Goal: Task Accomplishment & Management: Manage account settings

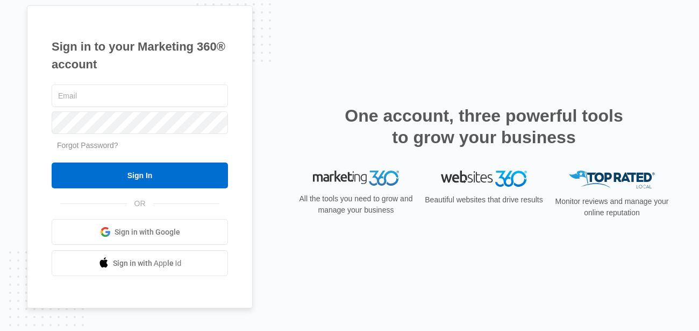
click at [111, 102] on input "text" at bounding box center [140, 95] width 176 height 23
paste input "[EMAIL_ADDRESS][US_STATE][DOMAIN_NAME]"
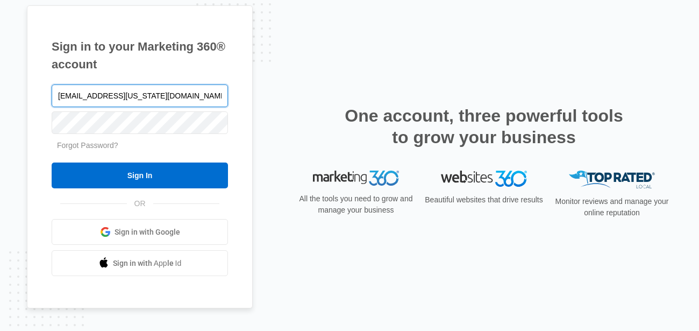
type input "[EMAIL_ADDRESS][US_STATE][DOMAIN_NAME]"
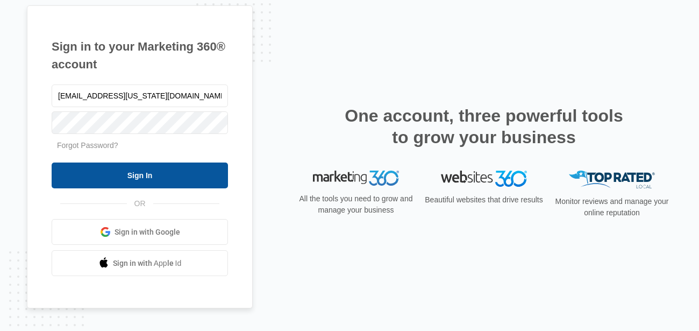
click at [113, 166] on input "Sign In" at bounding box center [140, 175] width 176 height 26
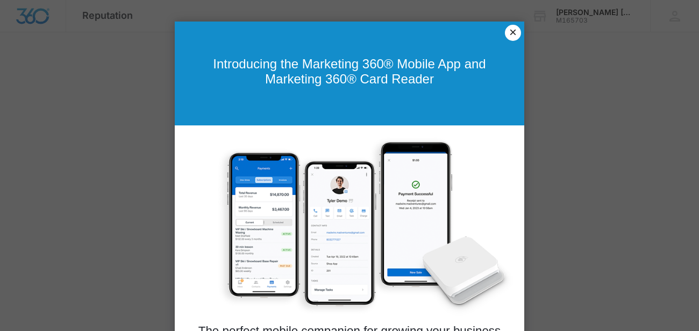
click at [506, 33] on link "×" at bounding box center [513, 33] width 16 height 16
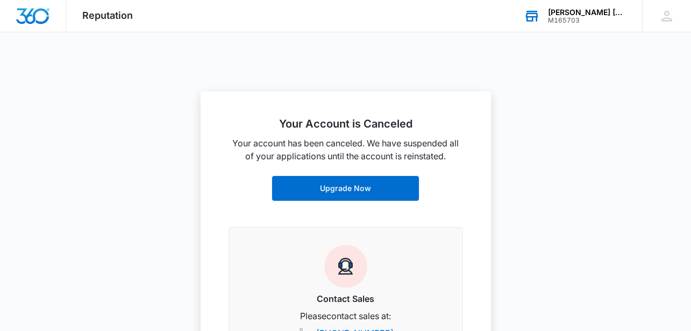
click at [570, 13] on div "[PERSON_NAME] [PERSON_NAME] Attorney at Law" at bounding box center [587, 12] width 78 height 9
click at [610, 51] on link "View All" at bounding box center [606, 55] width 28 height 9
click at [661, 19] on icon at bounding box center [666, 16] width 11 height 11
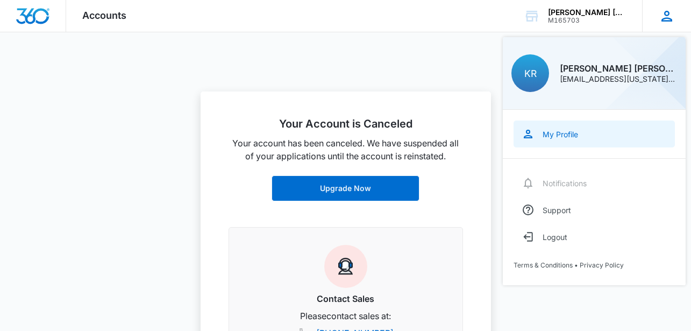
click at [551, 136] on div "My Profile" at bounding box center [559, 134] width 35 height 9
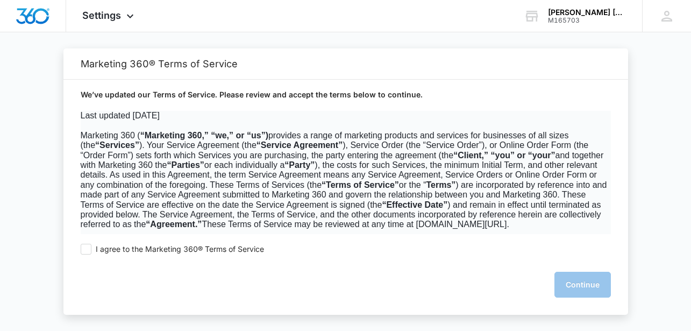
drag, startPoint x: 87, startPoint y: 250, endPoint x: 382, endPoint y: 279, distance: 297.1
click at [93, 250] on label "I agree to the Marketing 360® Terms of Service" at bounding box center [172, 249] width 183 height 11
click at [88, 247] on span at bounding box center [86, 249] width 11 height 11
click at [88, 247] on input "I agree to the Marketing 360® Terms of Service" at bounding box center [86, 249] width 11 height 11
checkbox input "true"
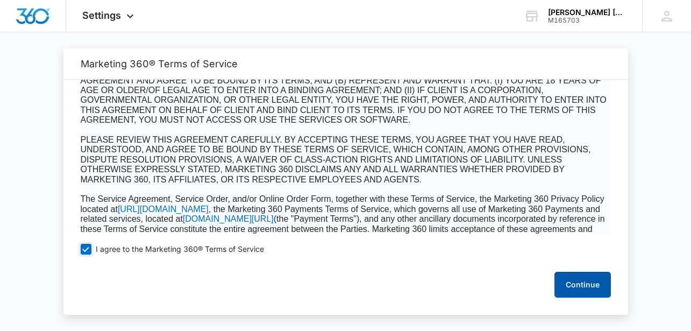
scroll to position [194, 0]
click at [586, 279] on button "Continue" at bounding box center [582, 284] width 56 height 26
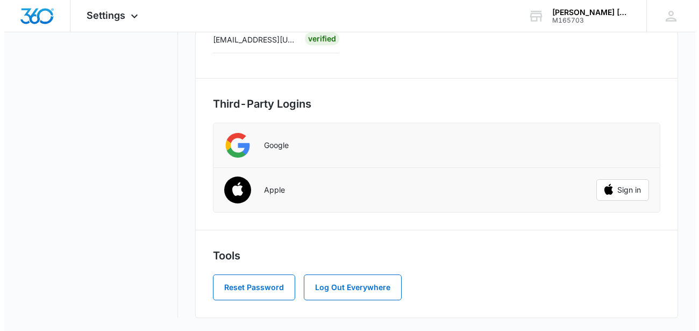
scroll to position [0, 0]
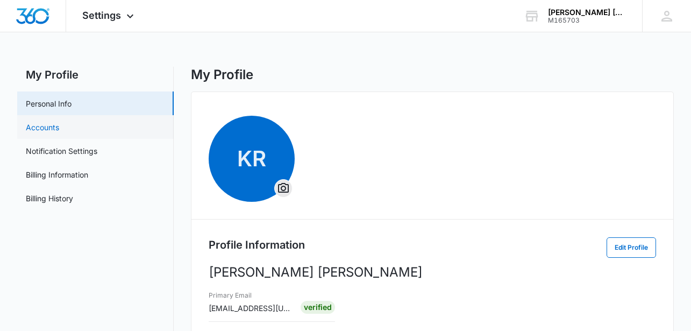
click at [46, 129] on link "Accounts" at bounding box center [42, 126] width 33 height 11
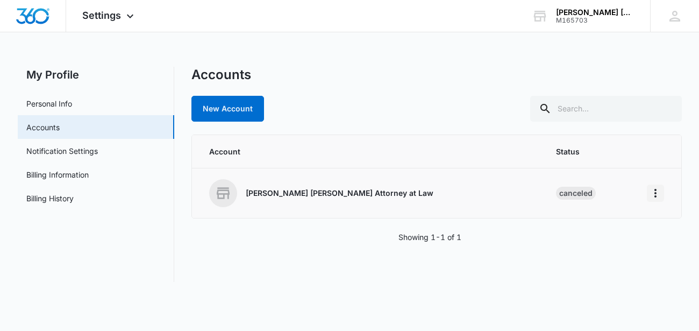
click at [655, 195] on icon "Home" at bounding box center [655, 193] width 2 height 9
click at [283, 196] on p "[PERSON_NAME] [PERSON_NAME] Attorney at Law" at bounding box center [340, 193] width 188 height 11
click at [652, 191] on icon "Home" at bounding box center [655, 193] width 13 height 13
click at [621, 217] on button "Go to Dashboard" at bounding box center [614, 223] width 98 height 16
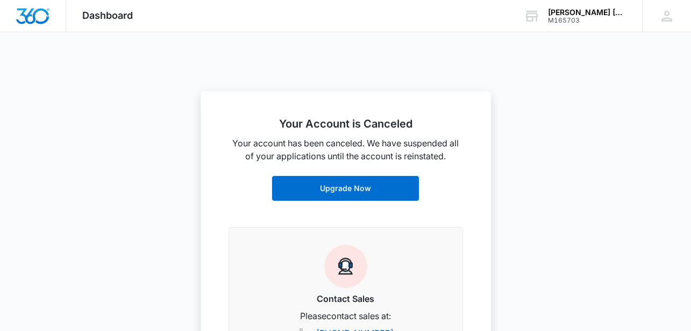
scroll to position [299, 0]
click at [311, 126] on h2 "Your Account is Canceled" at bounding box center [345, 123] width 234 height 13
copy h2 "Your Account is Canceled"
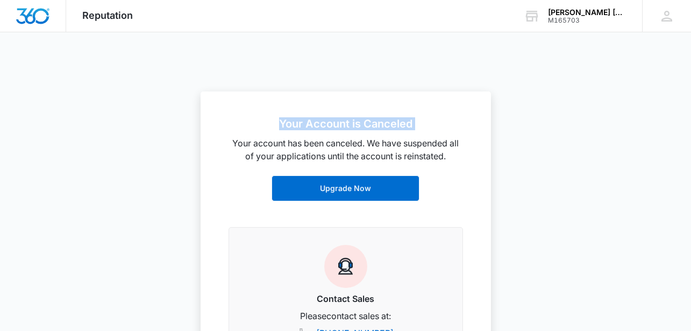
click at [325, 125] on h2 "Your Account is Canceled" at bounding box center [345, 123] width 234 height 13
click at [328, 152] on p "Your account has been canceled. We have suspended all of your applications unti…" at bounding box center [345, 150] width 234 height 26
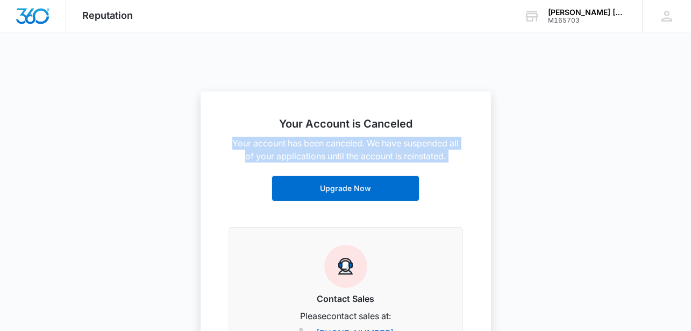
click at [328, 151] on p "Your account has been canceled. We have suspended all of your applications unti…" at bounding box center [345, 150] width 234 height 26
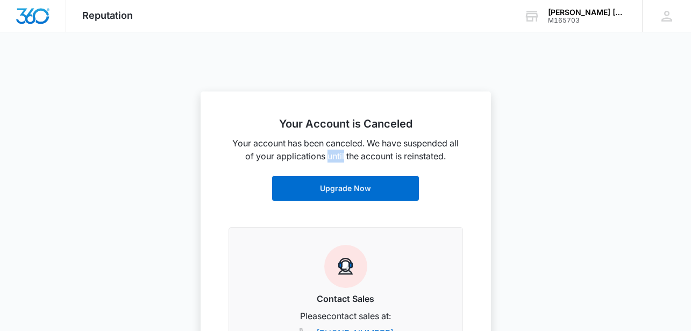
click at [328, 151] on p "Your account has been canceled. We have suspended all of your applications unti…" at bounding box center [345, 150] width 234 height 26
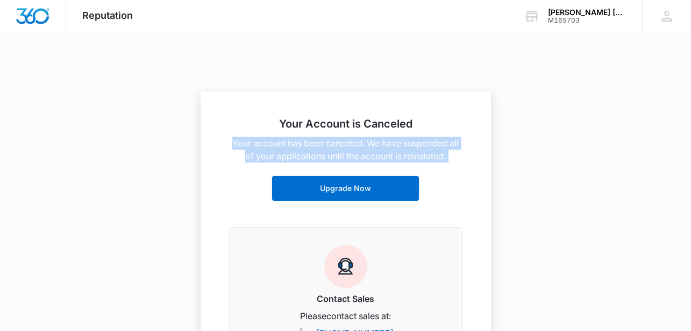
click at [328, 151] on p "Your account has been canceled. We have suspended all of your applications unti…" at bounding box center [345, 150] width 234 height 26
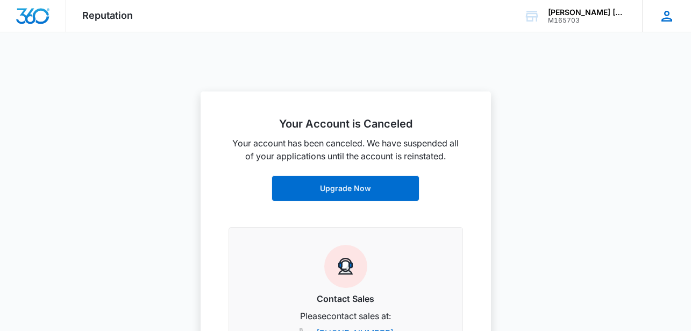
click at [665, 17] on icon at bounding box center [666, 16] width 11 height 11
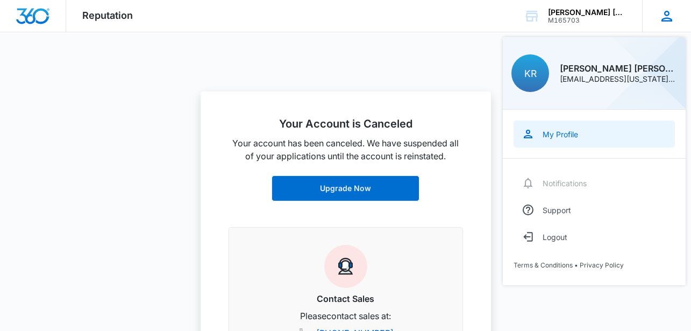
click at [559, 138] on link "My Profile" at bounding box center [593, 133] width 161 height 27
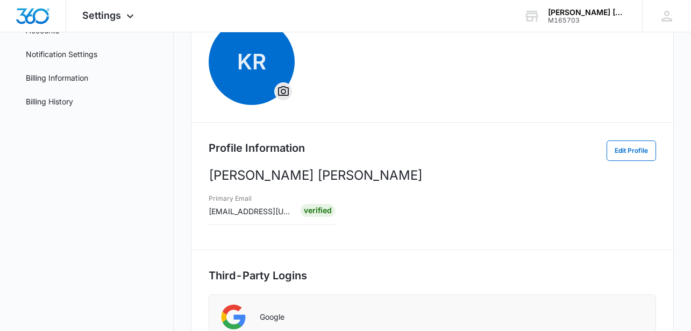
scroll to position [268, 0]
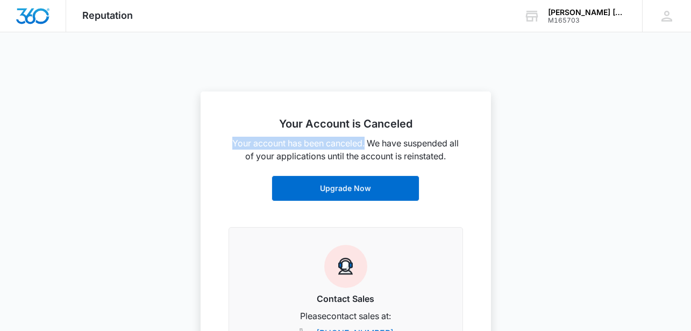
drag, startPoint x: 365, startPoint y: 142, endPoint x: 227, endPoint y: 145, distance: 137.7
click at [227, 145] on div "Your Account is Canceled Your account has been canceled. We have suspended all …" at bounding box center [346, 224] width 290 height 266
copy p "Your account has been canceled."
